Goal: Transaction & Acquisition: Download file/media

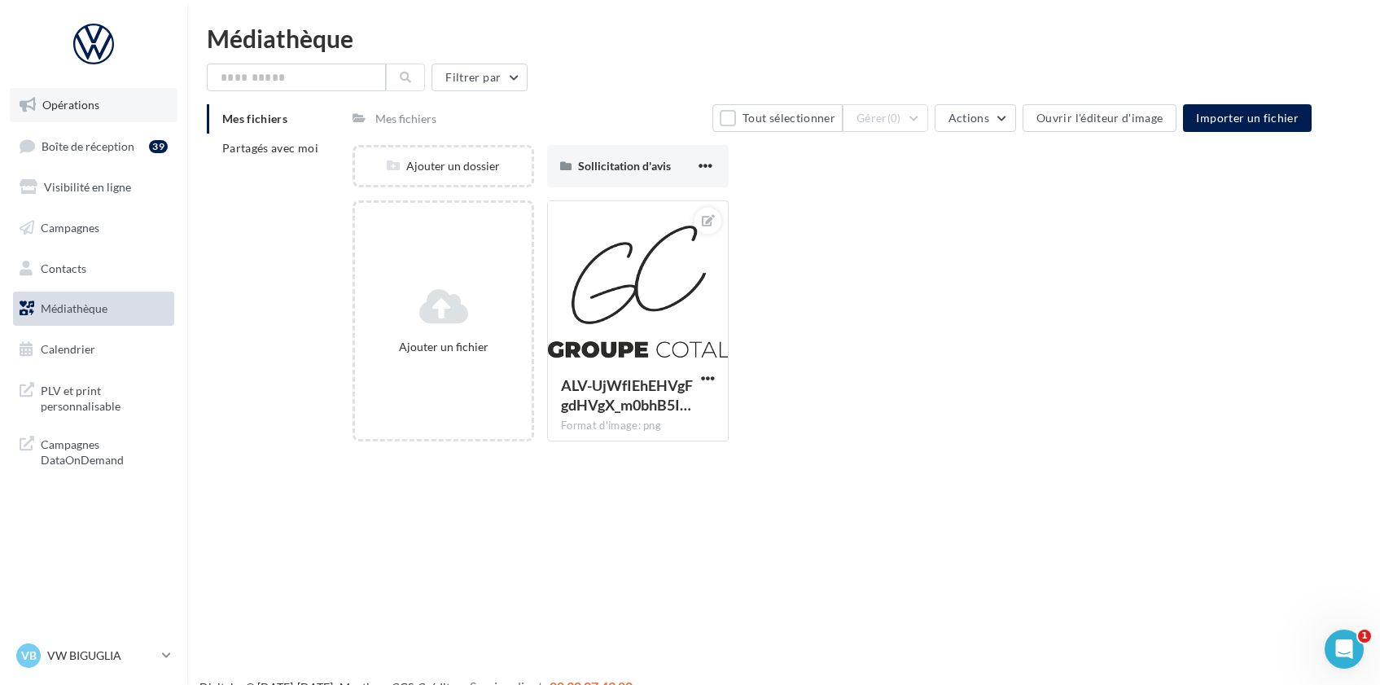
click at [80, 99] on span "Opérations" at bounding box center [70, 105] width 57 height 14
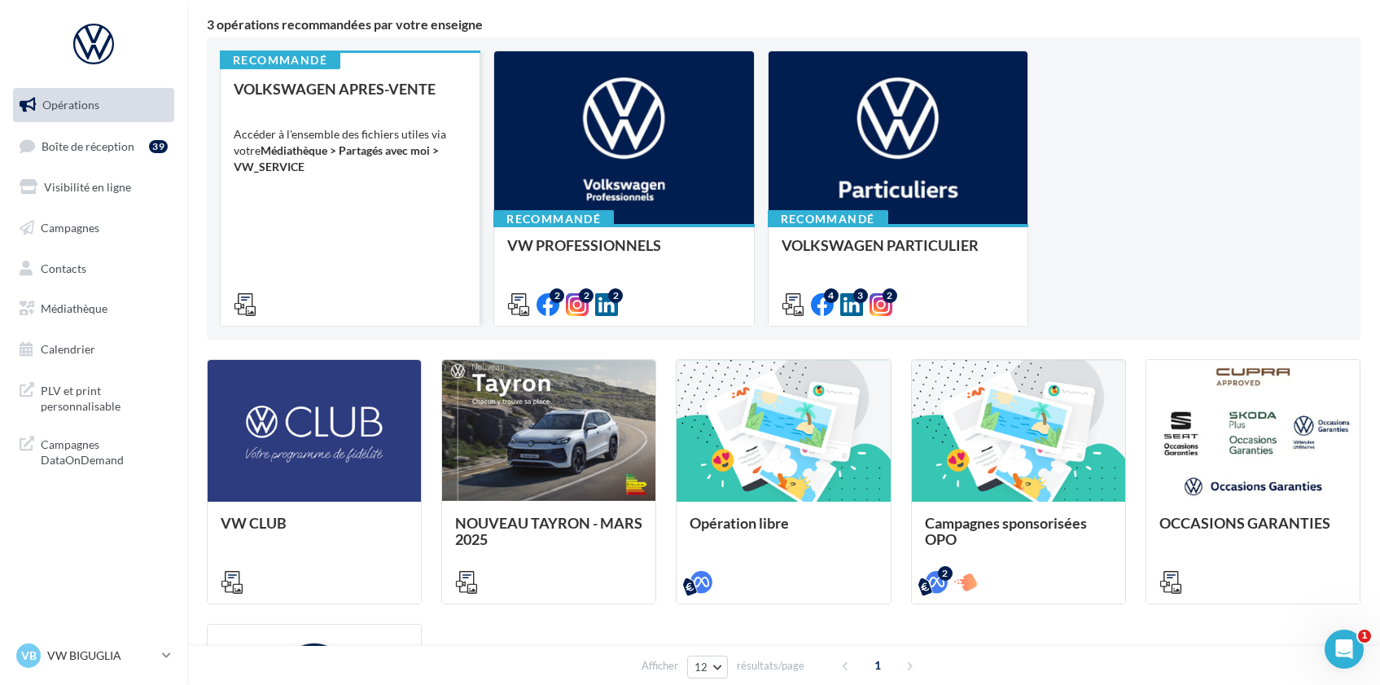
scroll to position [142, 0]
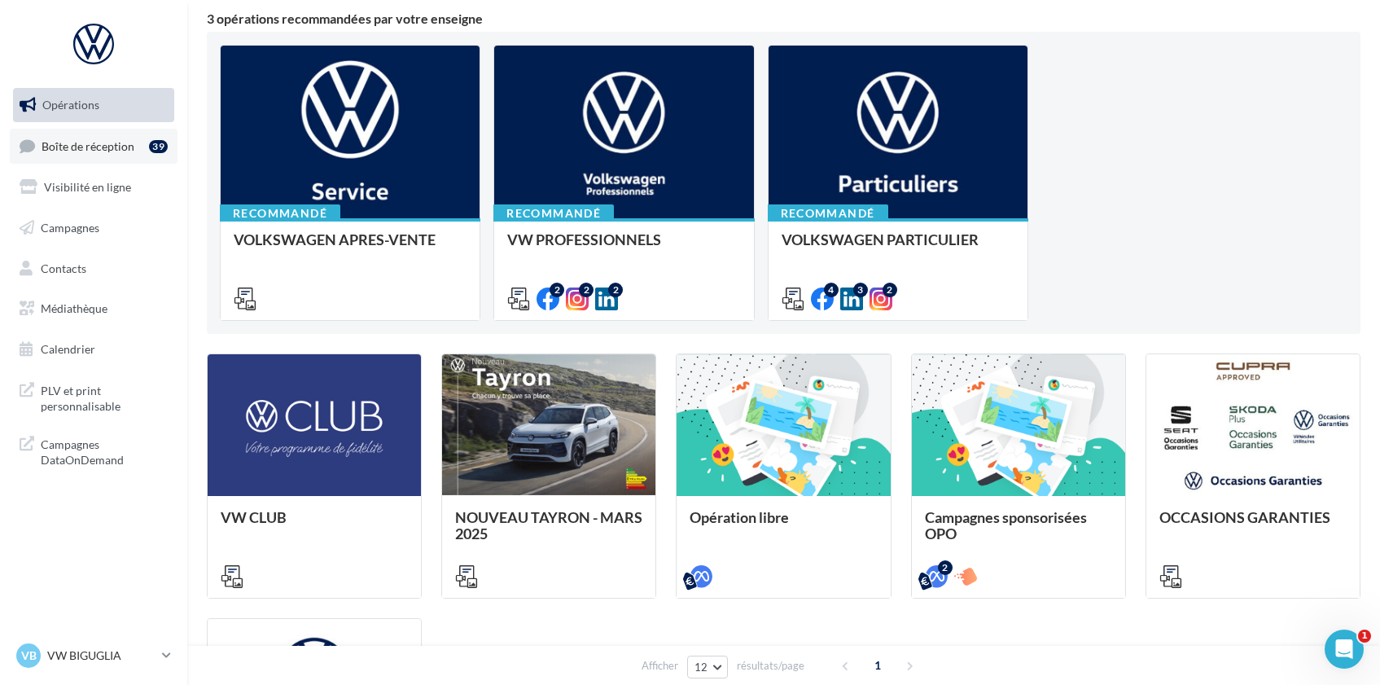
click at [89, 156] on link "Boîte de réception 39" at bounding box center [94, 146] width 168 height 35
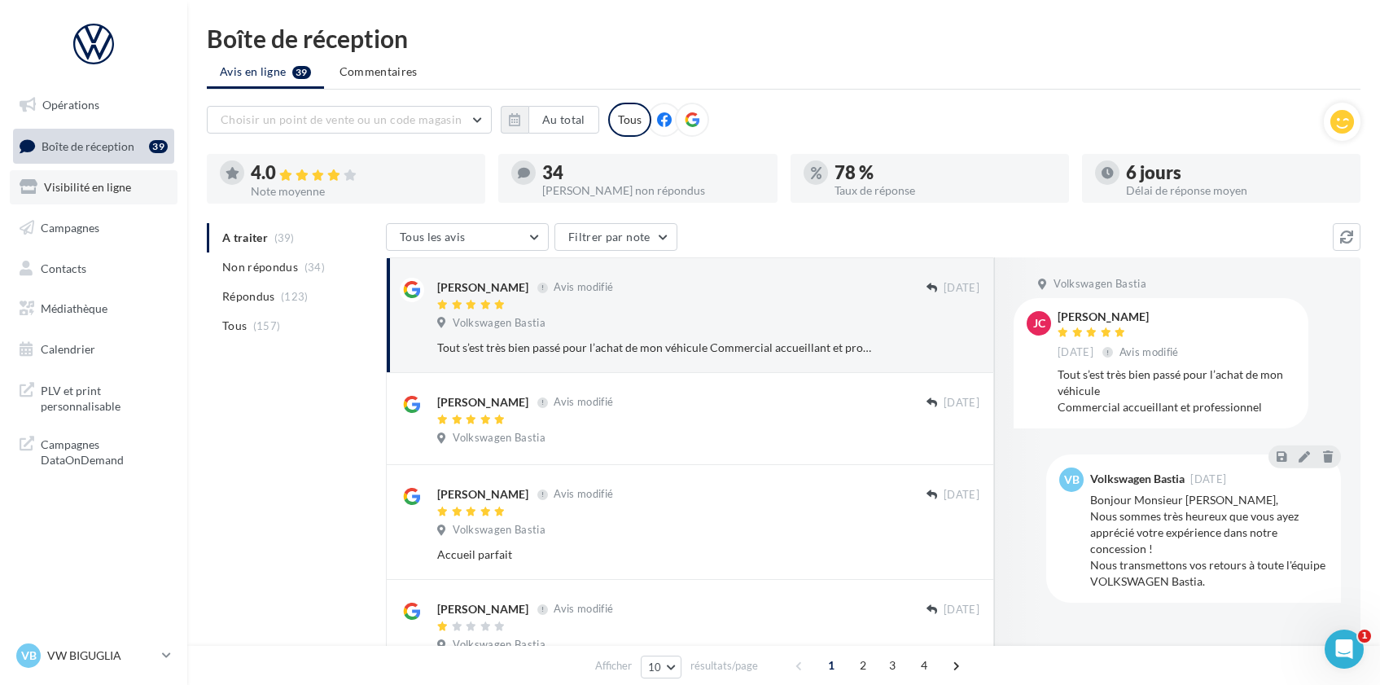
click at [101, 199] on link "Visibilité en ligne" at bounding box center [94, 187] width 168 height 34
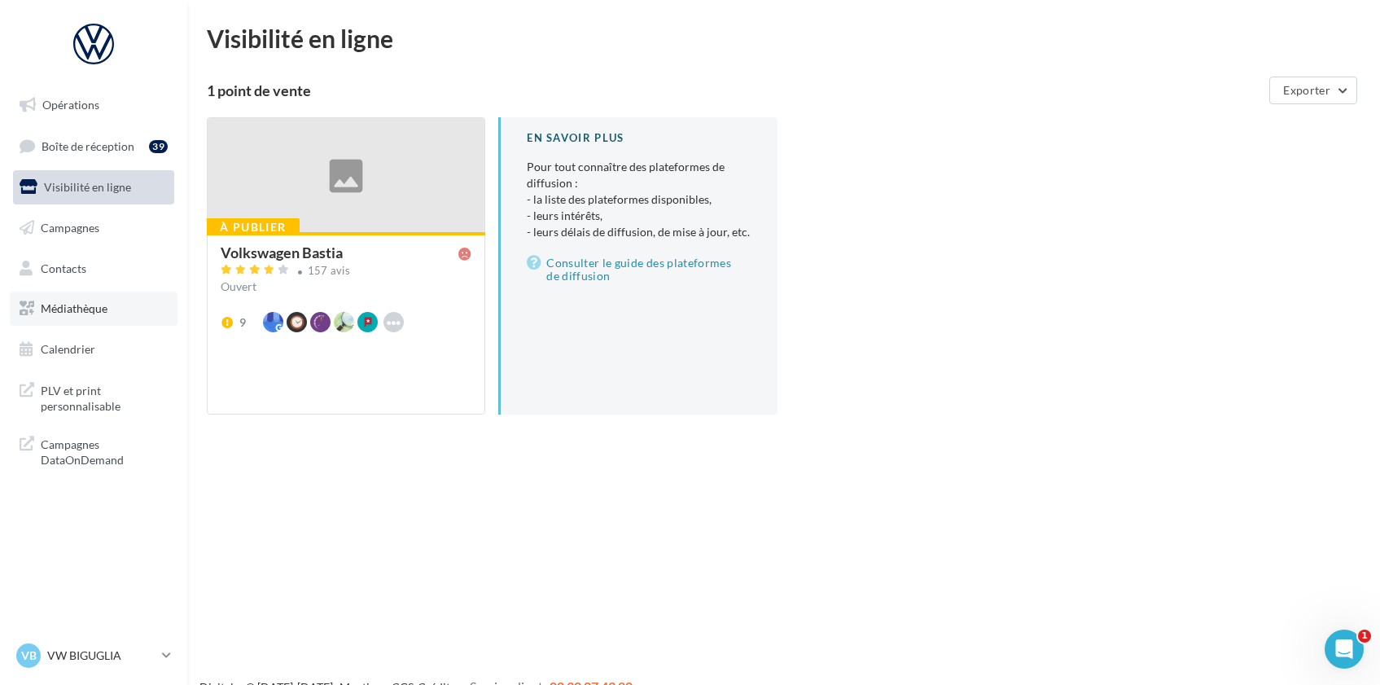
click at [101, 308] on span "Médiathèque" at bounding box center [74, 308] width 67 height 14
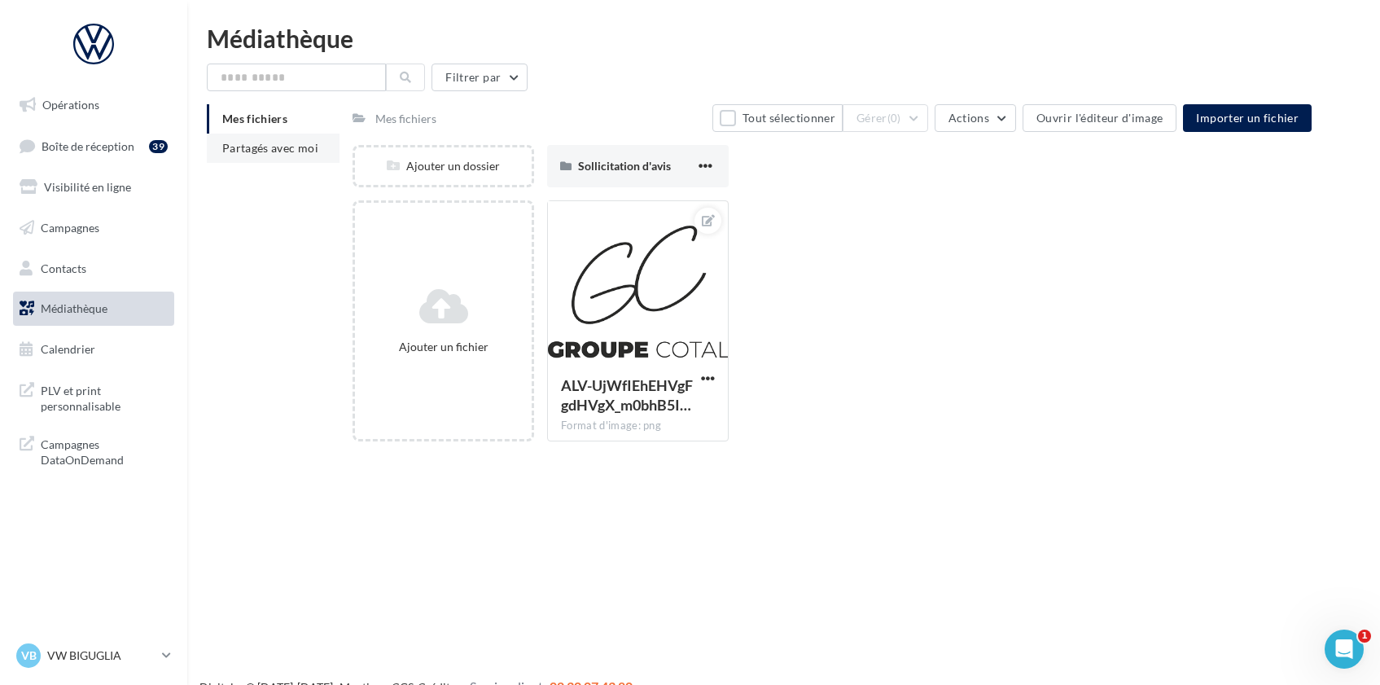
click at [287, 151] on span "Partagés avec moi" at bounding box center [270, 148] width 96 height 14
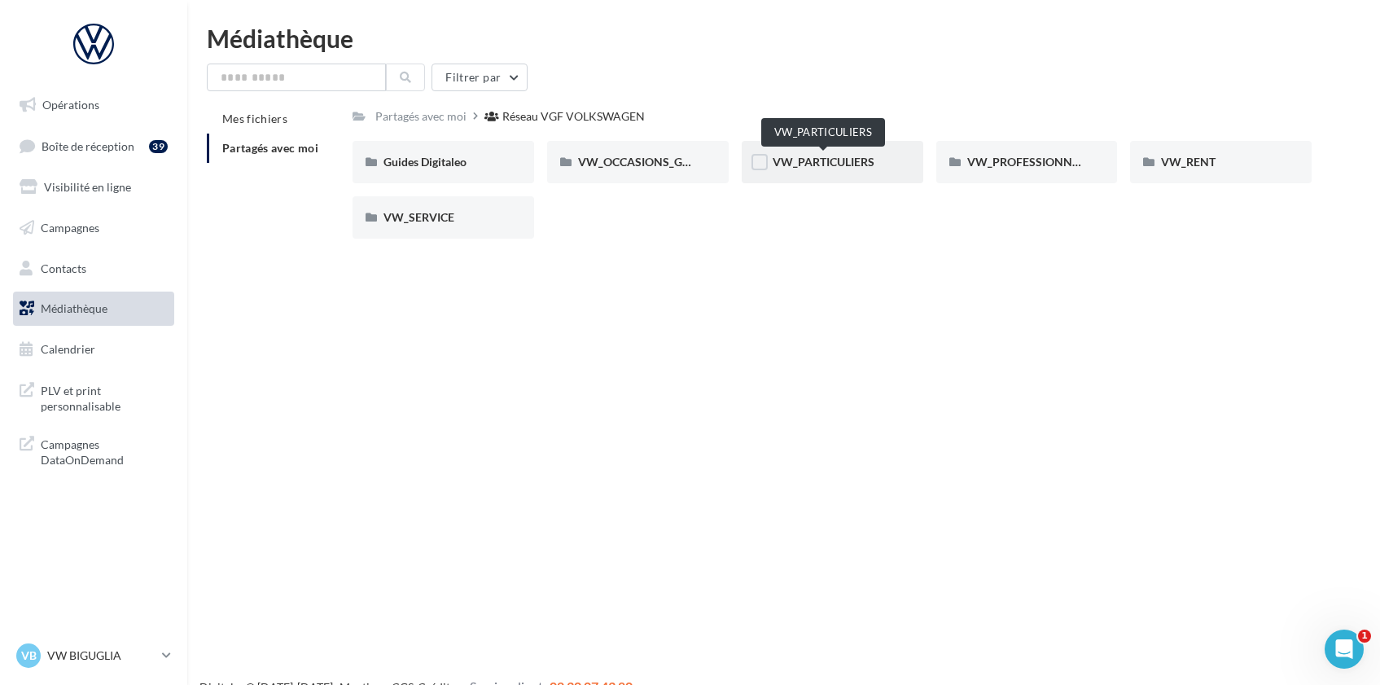
click at [851, 167] on span "VW_PARTICULIERS" at bounding box center [824, 162] width 102 height 14
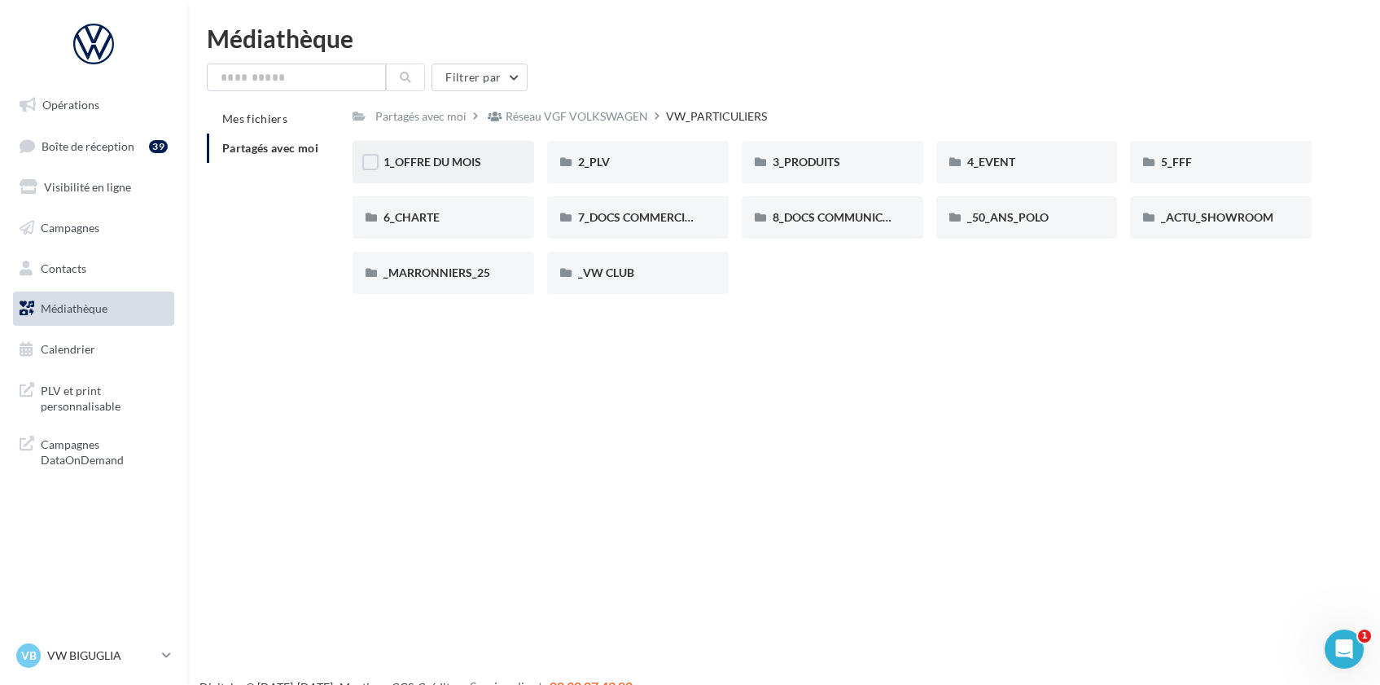
click at [448, 173] on div "1_OFFRE DU MOIS" at bounding box center [444, 162] width 182 height 42
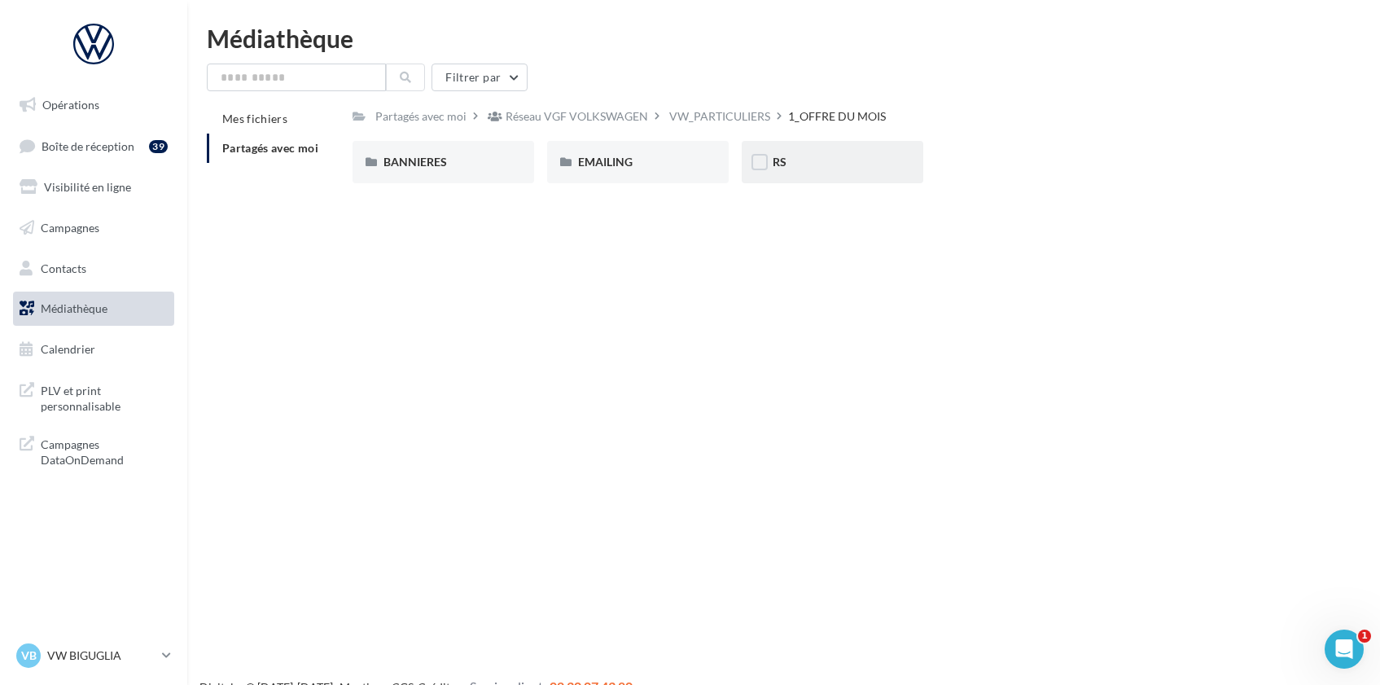
click at [784, 169] on div "RS" at bounding box center [833, 162] width 120 height 16
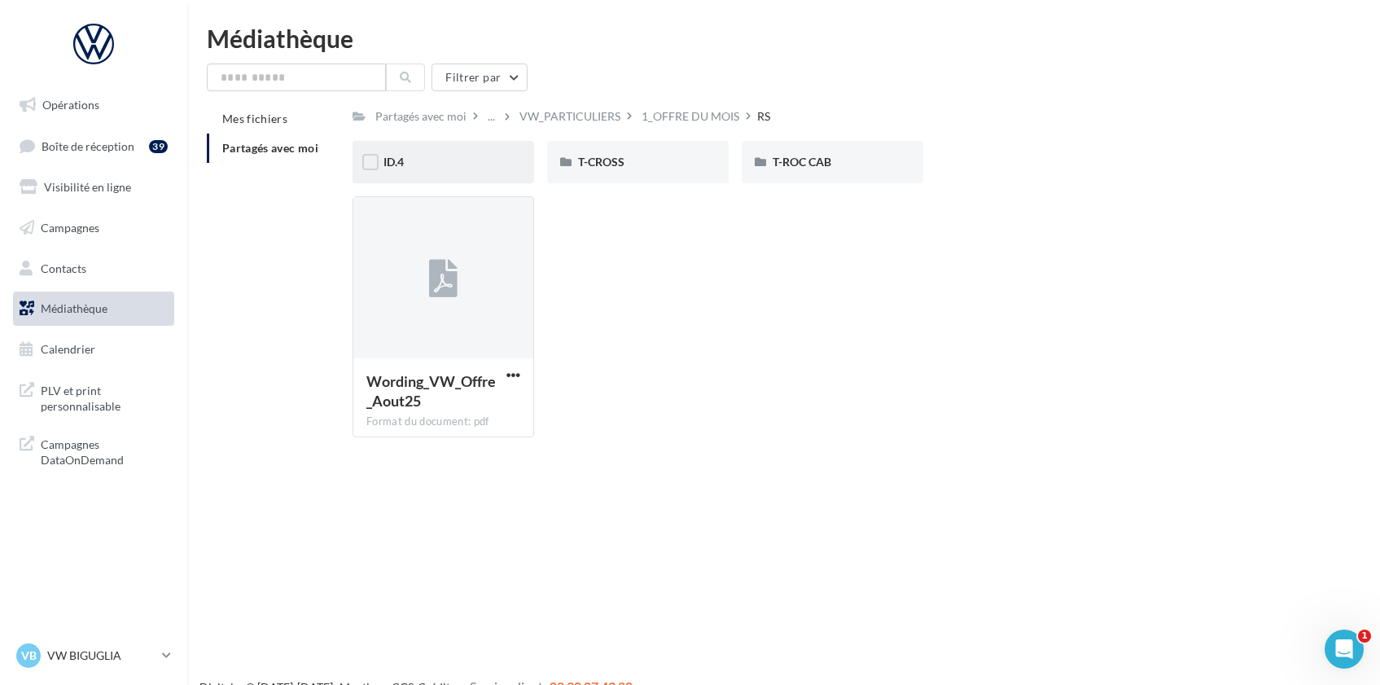
click at [449, 159] on div "ID.4" at bounding box center [443, 162] width 120 height 16
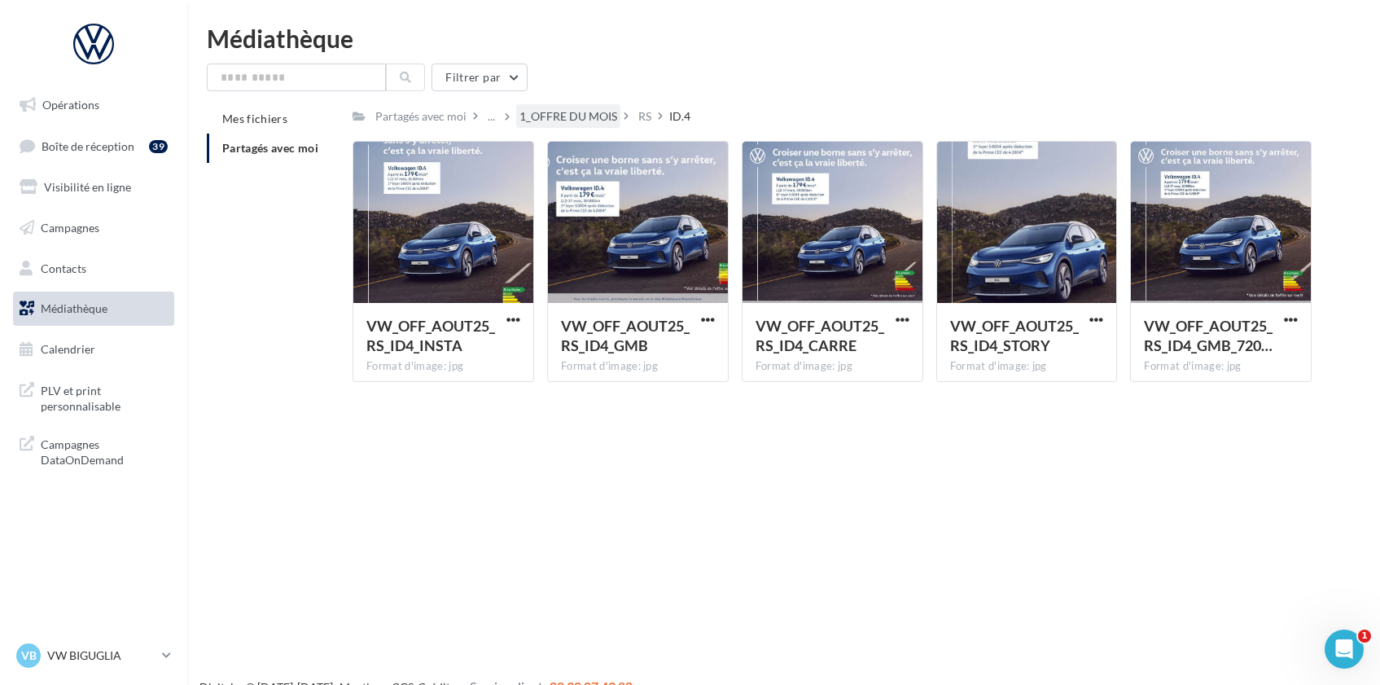
click at [558, 115] on div "1_OFFRE DU MOIS" at bounding box center [568, 116] width 98 height 16
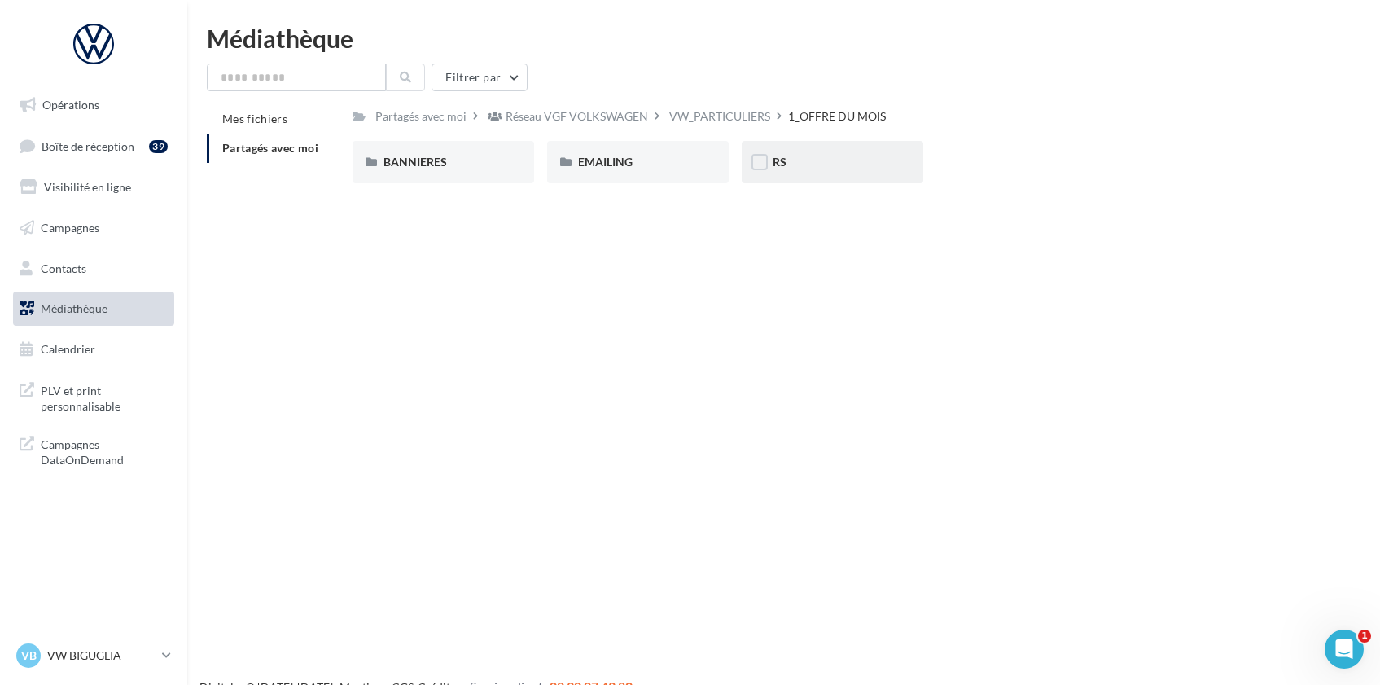
click at [836, 143] on div "RS" at bounding box center [833, 162] width 182 height 42
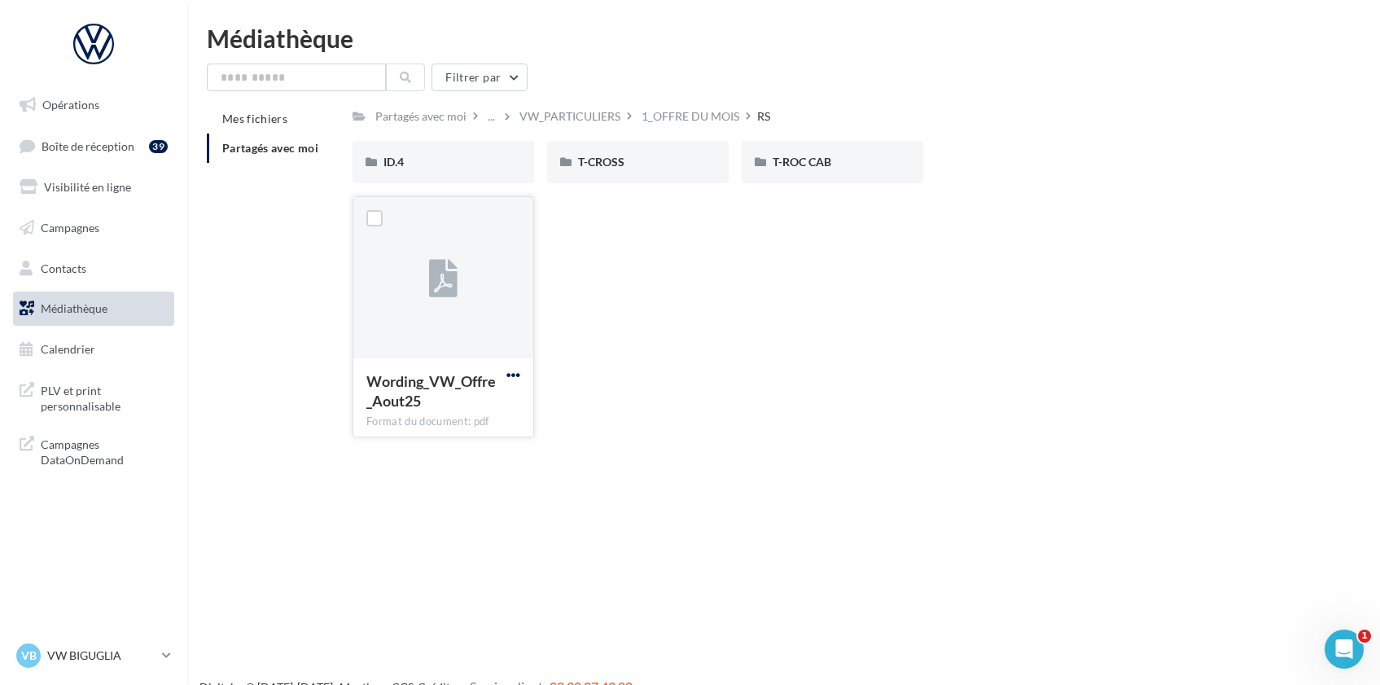
click at [513, 375] on span "button" at bounding box center [513, 375] width 14 height 14
click at [488, 403] on button "Télécharger" at bounding box center [442, 407] width 163 height 42
click at [454, 164] on div "ID.4" at bounding box center [443, 162] width 120 height 16
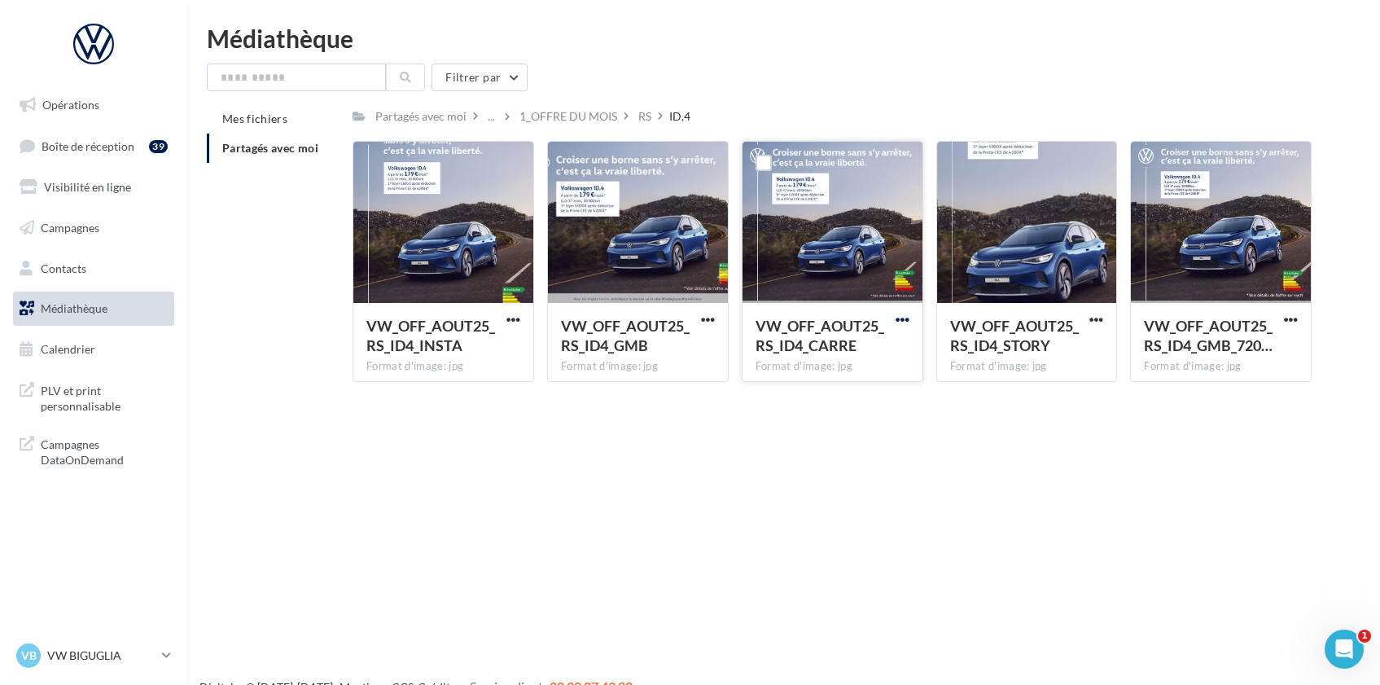
click at [905, 321] on span "button" at bounding box center [903, 320] width 14 height 14
click at [874, 360] on button "Télécharger" at bounding box center [831, 352] width 163 height 42
click at [1096, 318] on span "button" at bounding box center [1096, 320] width 14 height 14
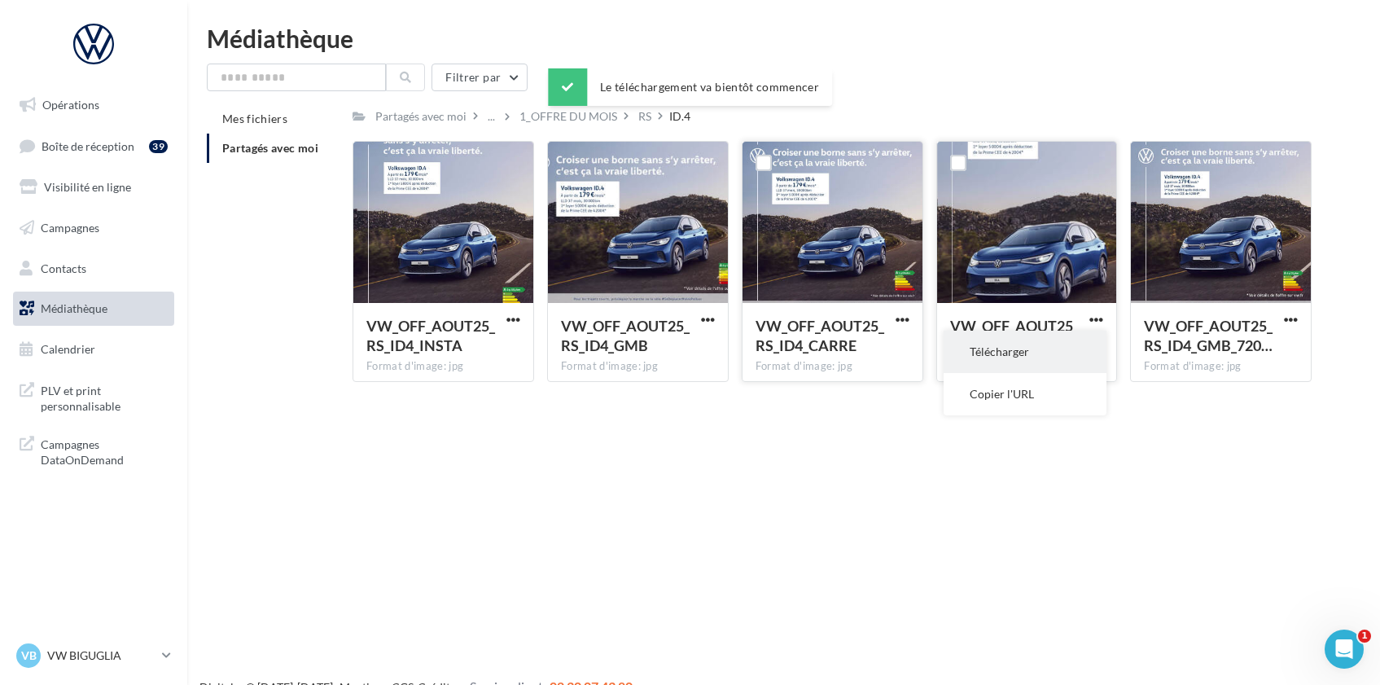
click at [1063, 349] on button "Télécharger" at bounding box center [1025, 352] width 163 height 42
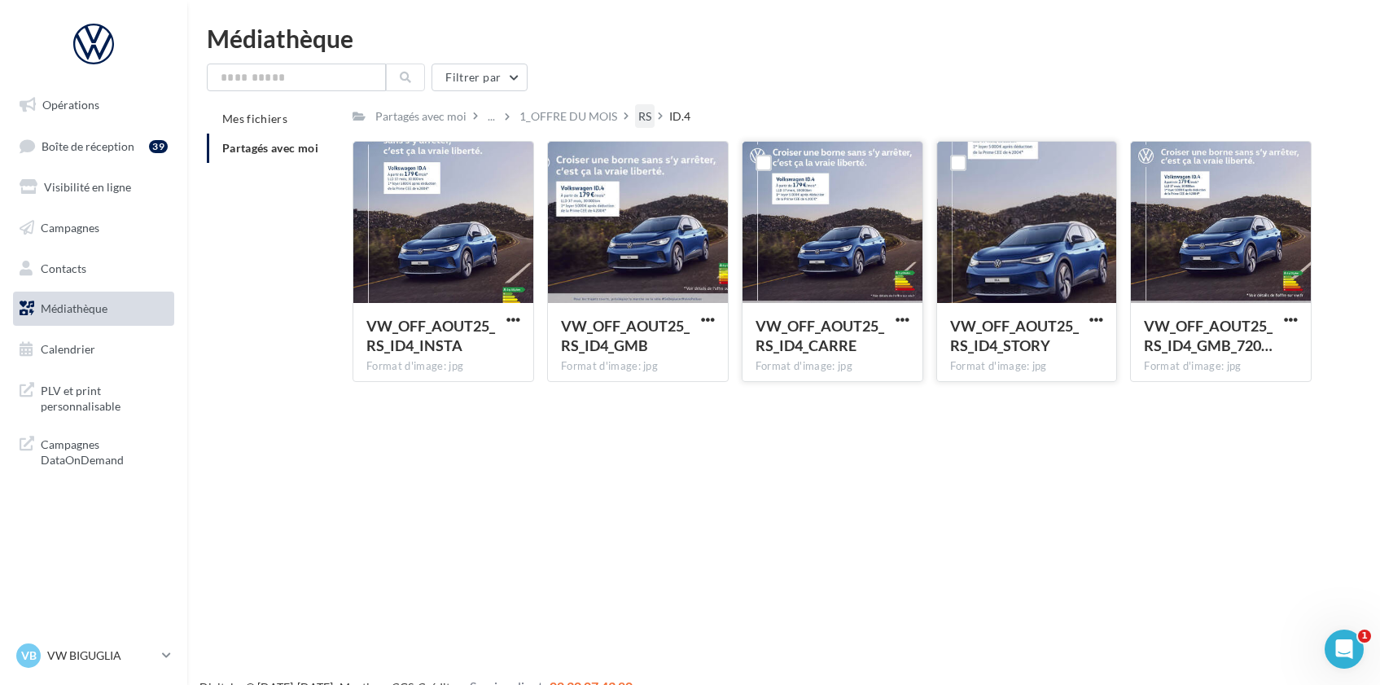
click at [641, 112] on div "RS" at bounding box center [644, 116] width 13 height 16
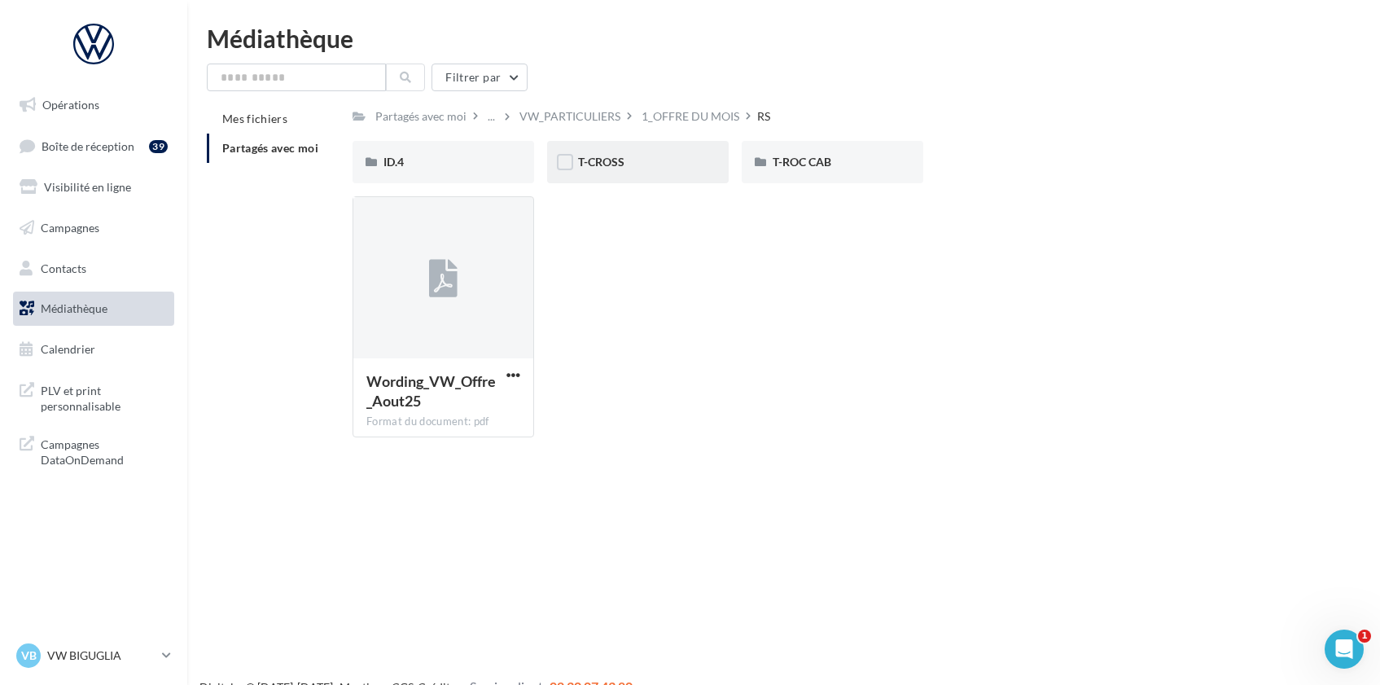
click at [655, 164] on div "T-CROSS" at bounding box center [638, 162] width 120 height 16
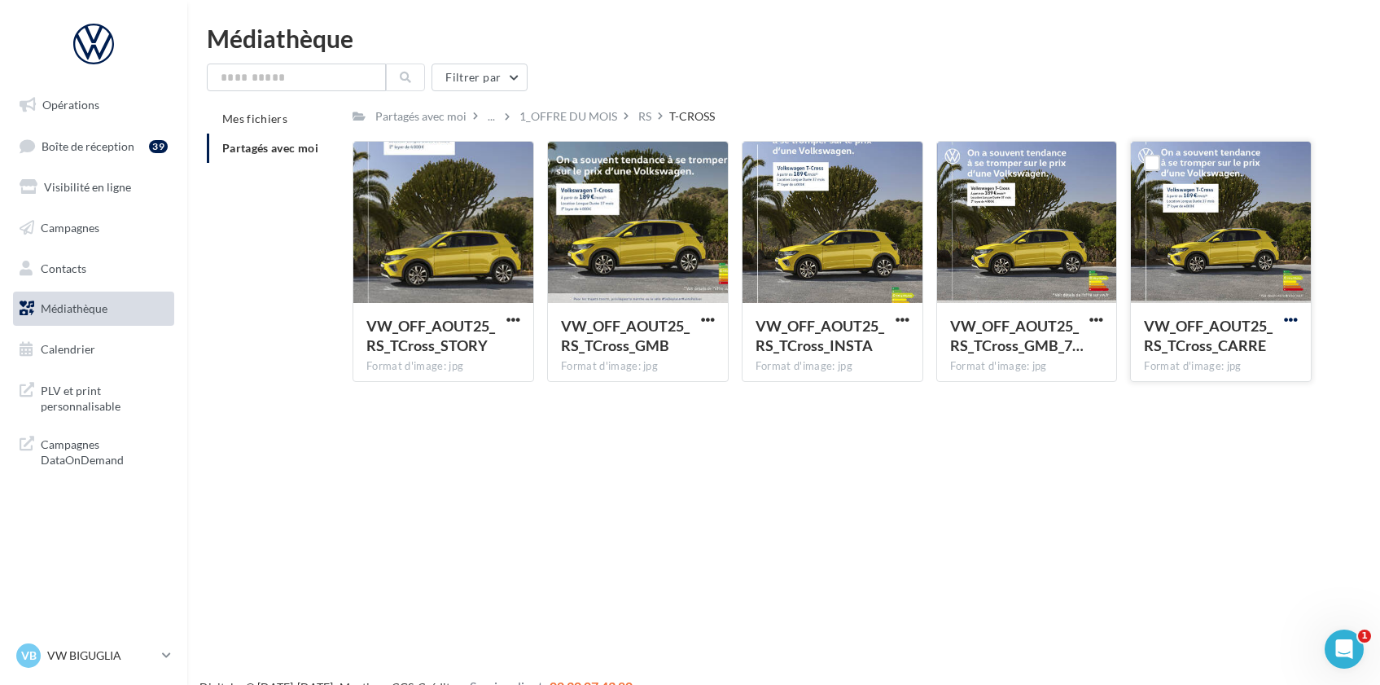
click at [1293, 318] on span "button" at bounding box center [1291, 320] width 14 height 14
click at [1263, 341] on button "Télécharger" at bounding box center [1219, 352] width 163 height 42
click at [519, 318] on span "button" at bounding box center [513, 320] width 14 height 14
click at [497, 348] on button "Télécharger" at bounding box center [442, 352] width 163 height 42
click at [639, 118] on div "RS" at bounding box center [644, 116] width 13 height 16
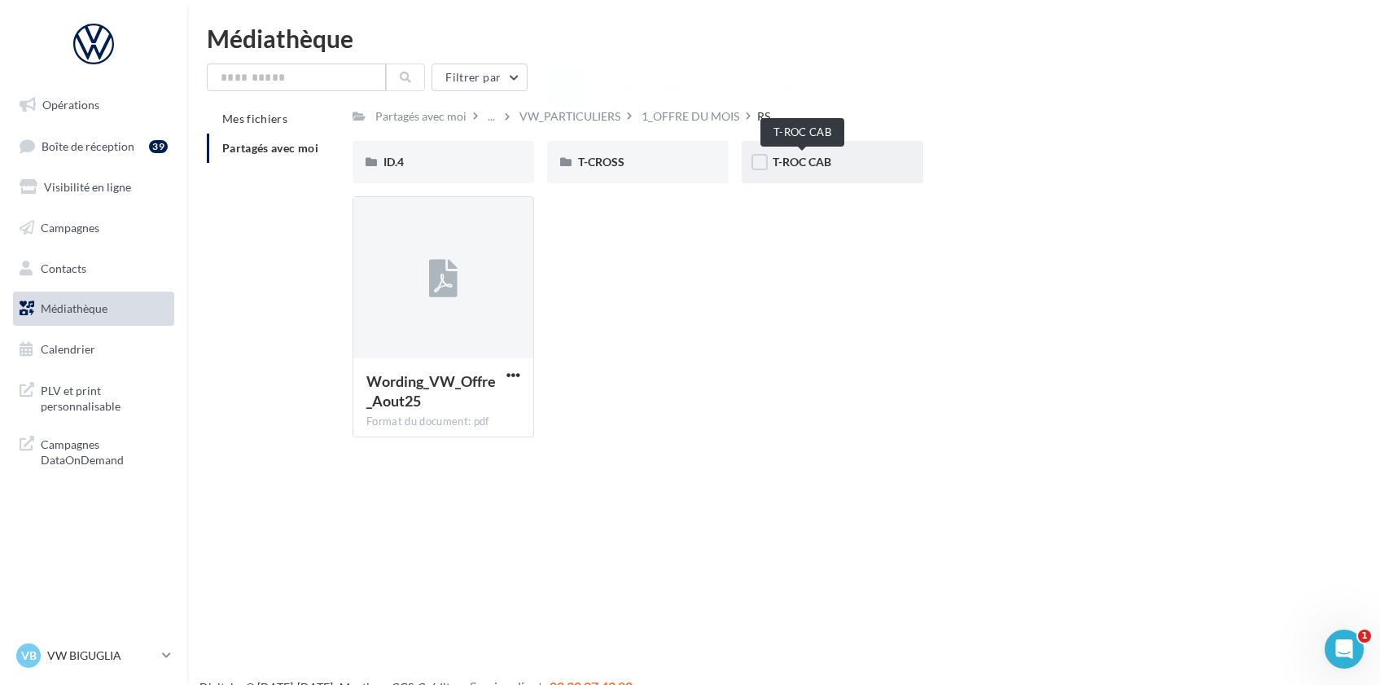
click at [804, 168] on span "T-ROC CAB" at bounding box center [802, 162] width 59 height 14
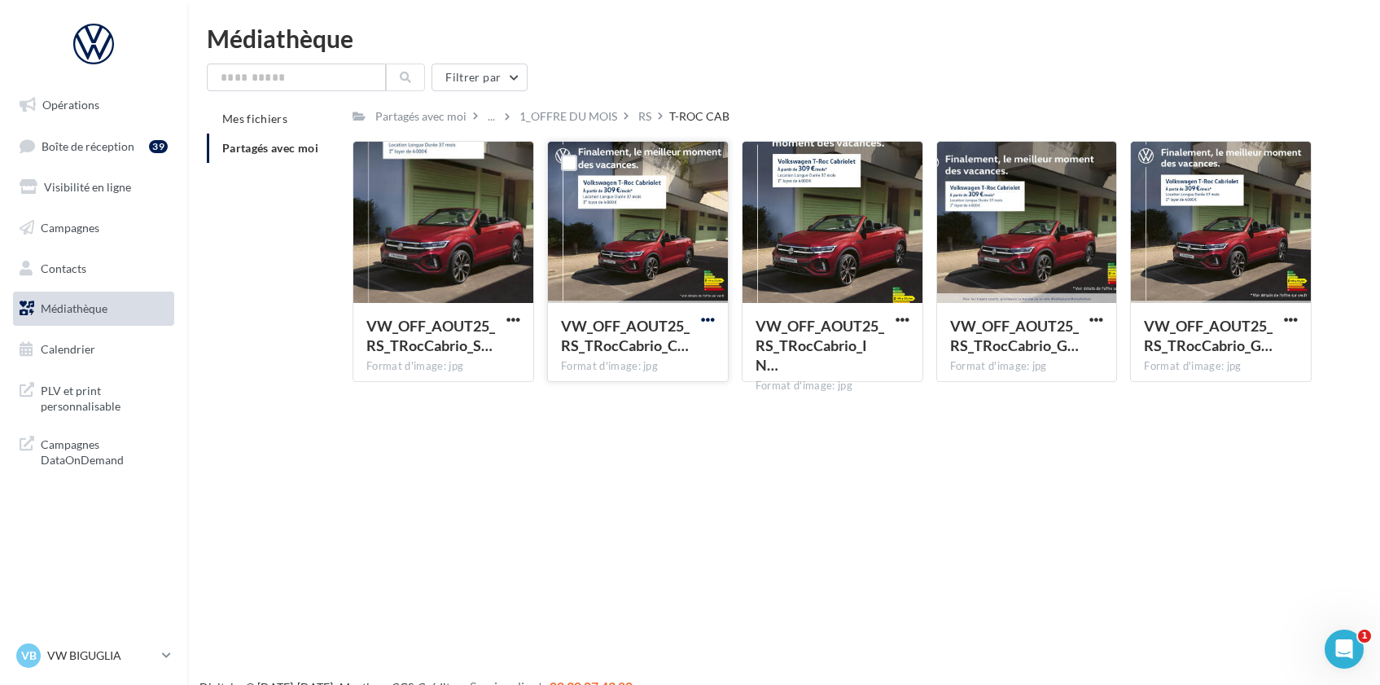
click at [709, 314] on span "button" at bounding box center [708, 320] width 14 height 14
click at [686, 350] on button "Télécharger" at bounding box center [636, 352] width 163 height 42
click at [512, 322] on span "button" at bounding box center [513, 320] width 14 height 14
click at [508, 351] on button "Télécharger" at bounding box center [442, 352] width 163 height 42
click at [168, 652] on icon at bounding box center [166, 655] width 9 height 14
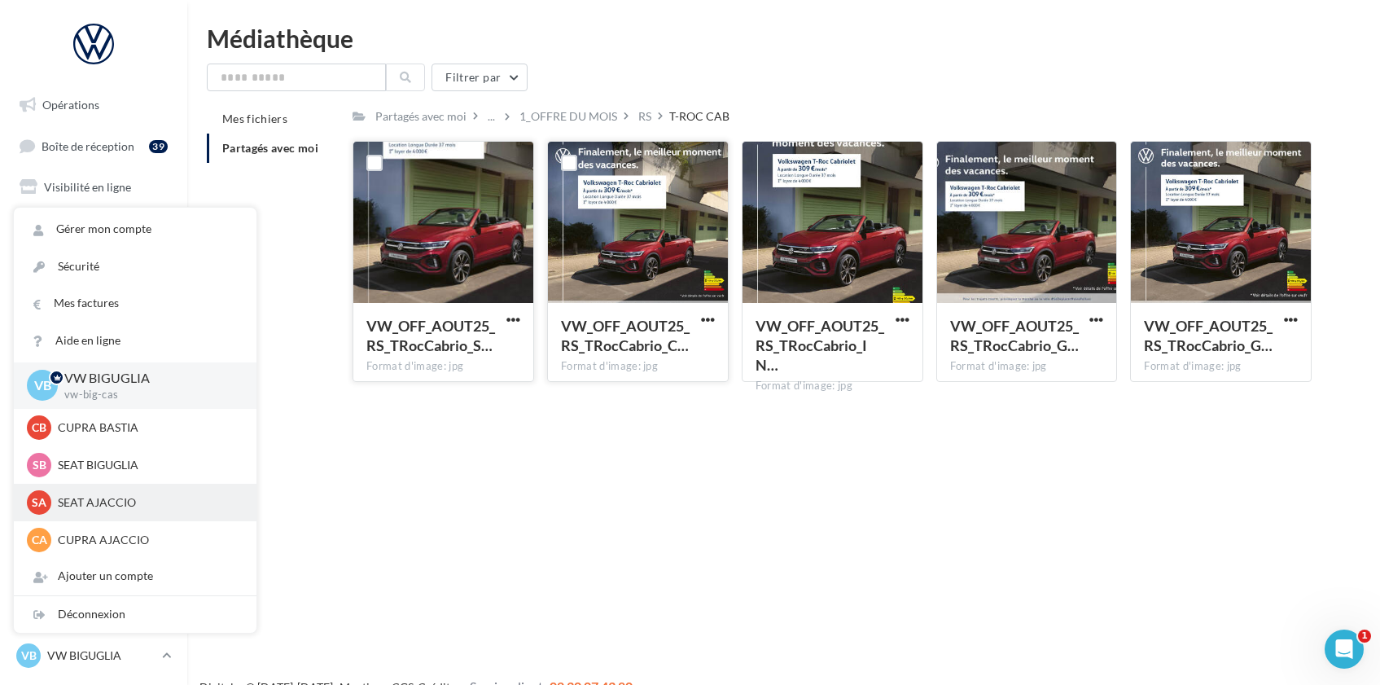
click at [147, 509] on p "SEAT AJACCIO" at bounding box center [147, 502] width 179 height 16
